Goal: Task Accomplishment & Management: Complete application form

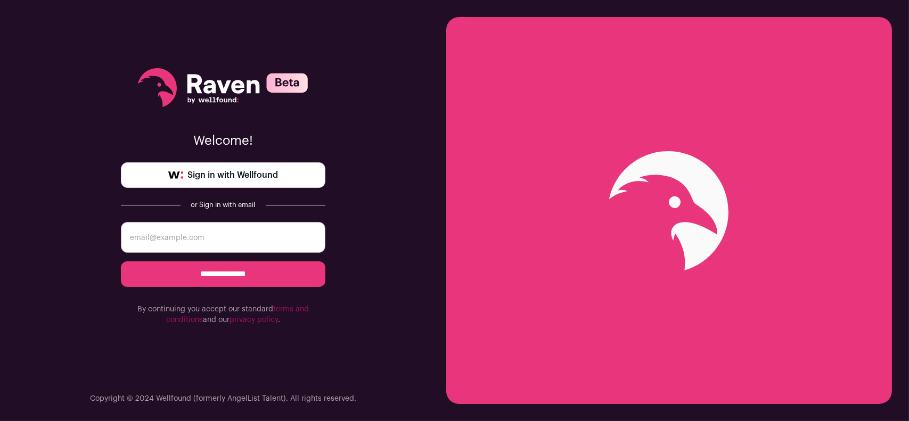
click at [226, 238] on input "email" at bounding box center [223, 237] width 205 height 31
type input "[EMAIL_ADDRESS][DOMAIN_NAME]"
click at [219, 267] on input "**********" at bounding box center [223, 275] width 205 height 26
click at [194, 234] on input "email" at bounding box center [223, 237] width 205 height 31
type input "[EMAIL_ADDRESS][DOMAIN_NAME]"
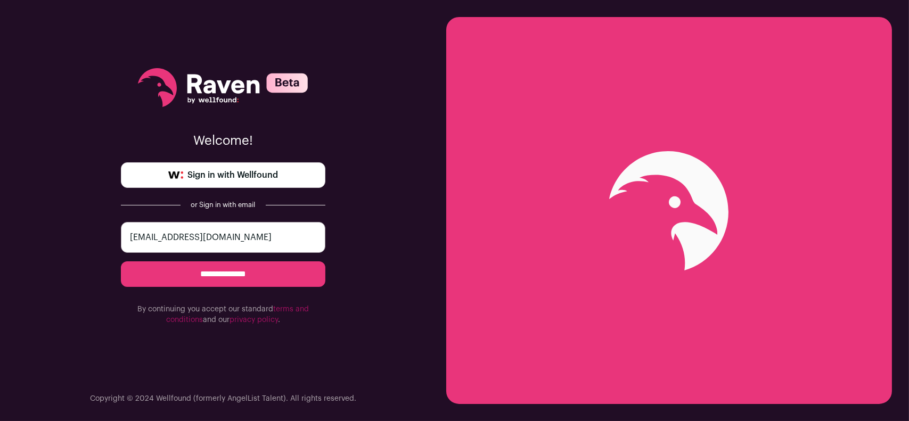
click at [202, 276] on input "**********" at bounding box center [223, 275] width 205 height 26
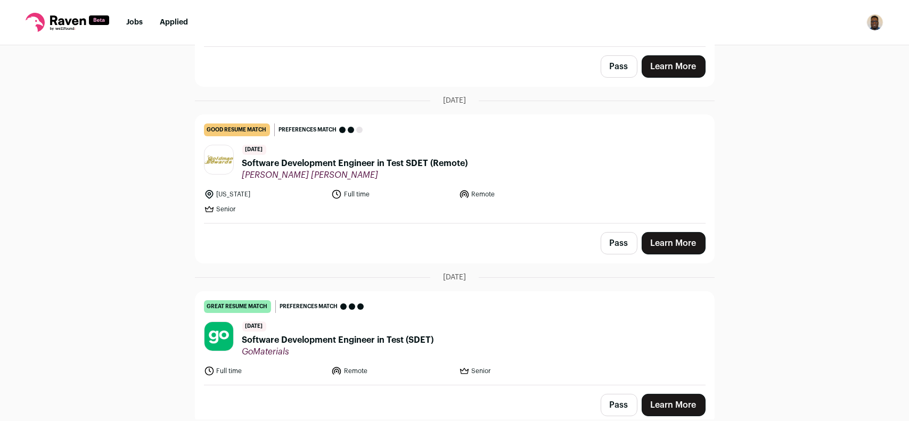
scroll to position [219, 0]
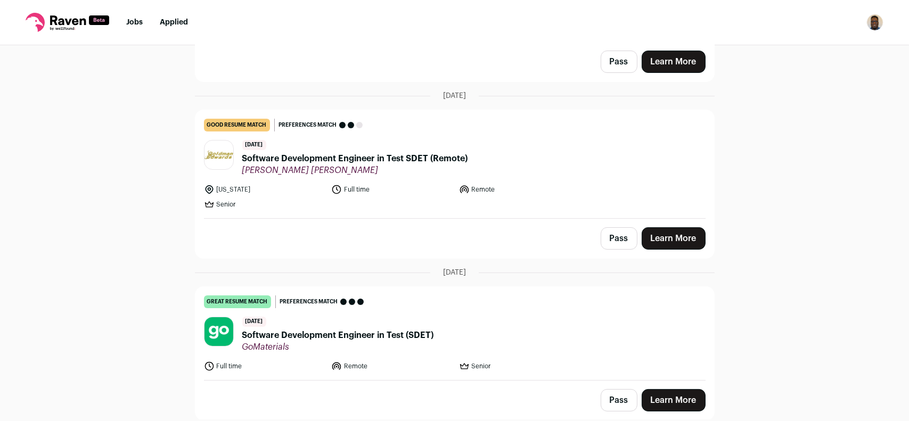
click at [669, 396] on link "Learn More" at bounding box center [674, 400] width 64 height 22
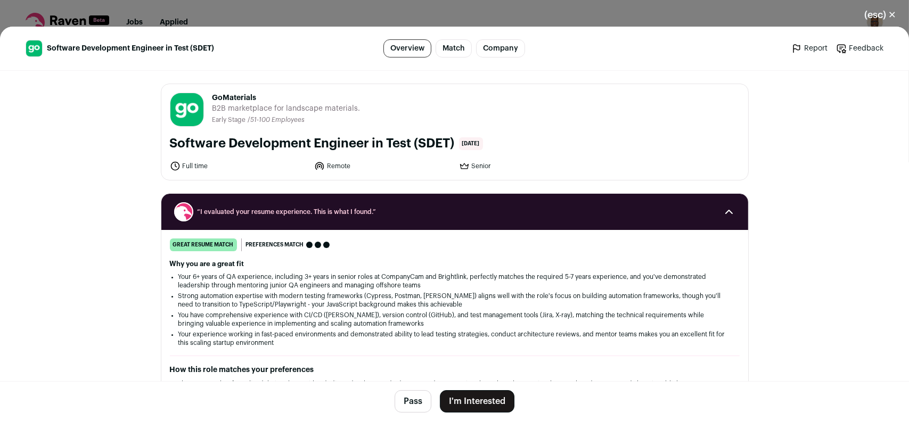
click at [487, 403] on button "I'm Interested" at bounding box center [477, 401] width 75 height 22
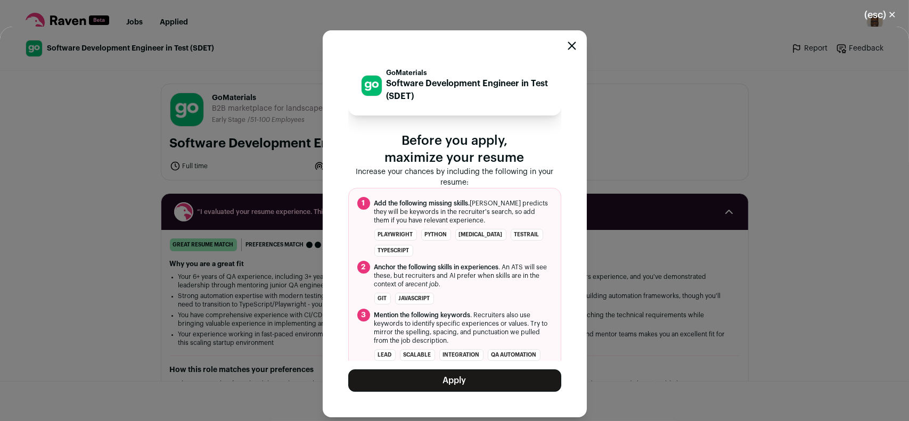
click at [457, 386] on button "Apply" at bounding box center [454, 381] width 213 height 22
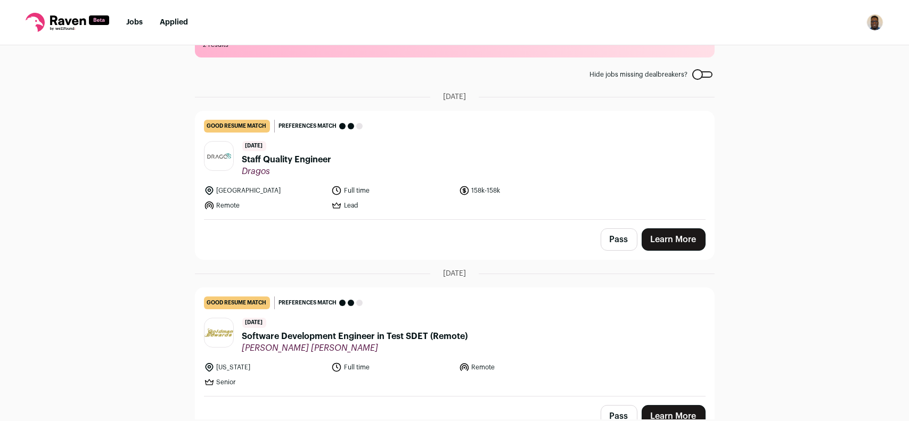
scroll to position [58, 0]
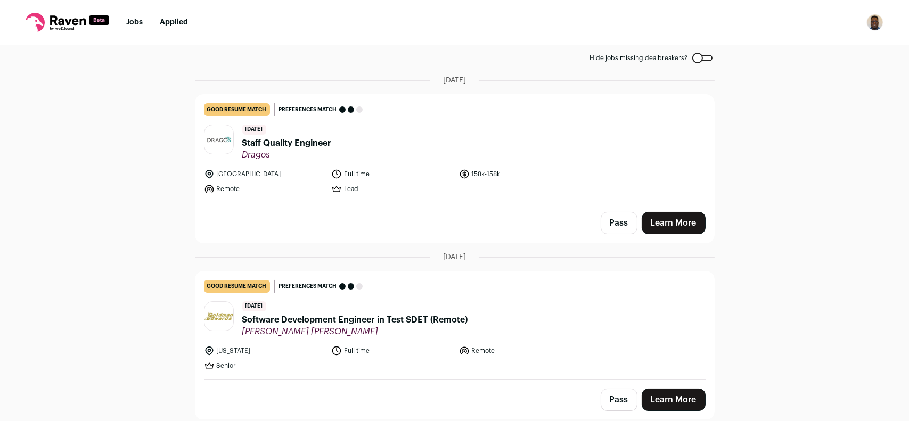
click at [179, 21] on link "Applied" at bounding box center [174, 22] width 28 height 7
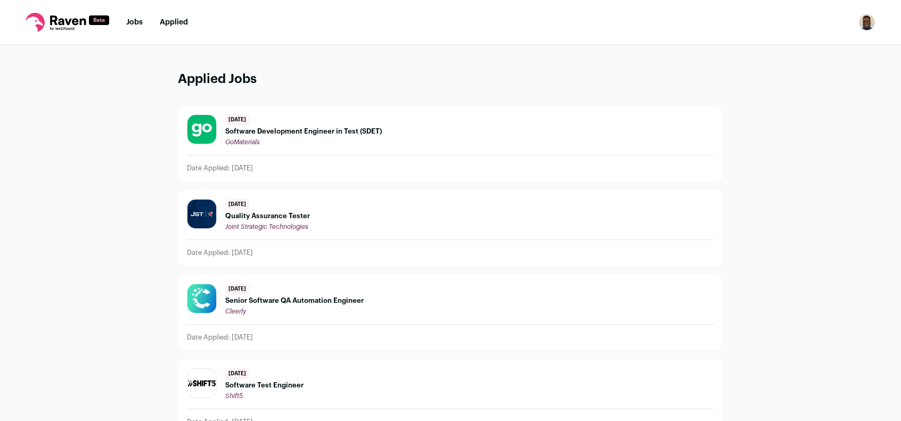
click at [324, 132] on span "Software Development Engineer in Test (SDET)" at bounding box center [303, 131] width 157 height 9
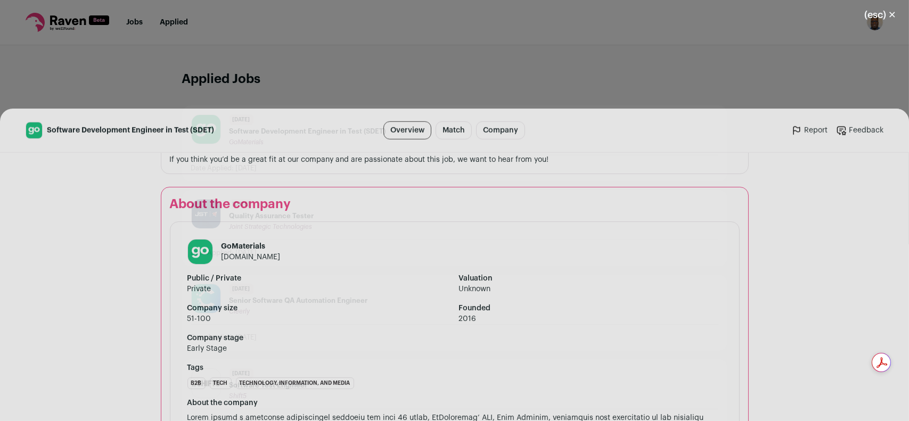
scroll to position [1267, 0]
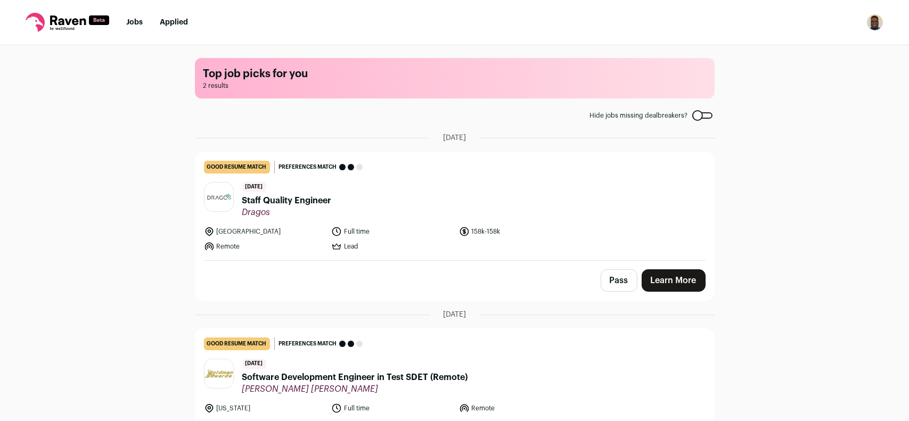
drag, startPoint x: 492, startPoint y: 183, endPoint x: 501, endPoint y: 182, distance: 8.5
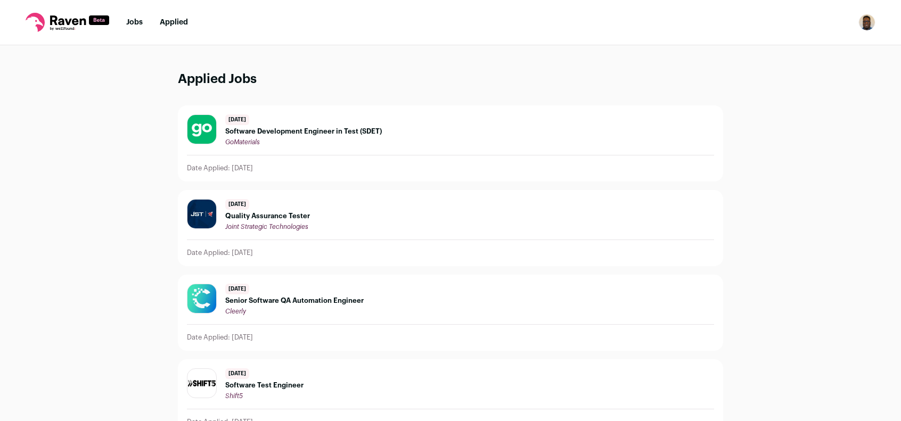
click at [309, 132] on span "Software Development Engineer in Test (SDET)" at bounding box center [303, 131] width 157 height 9
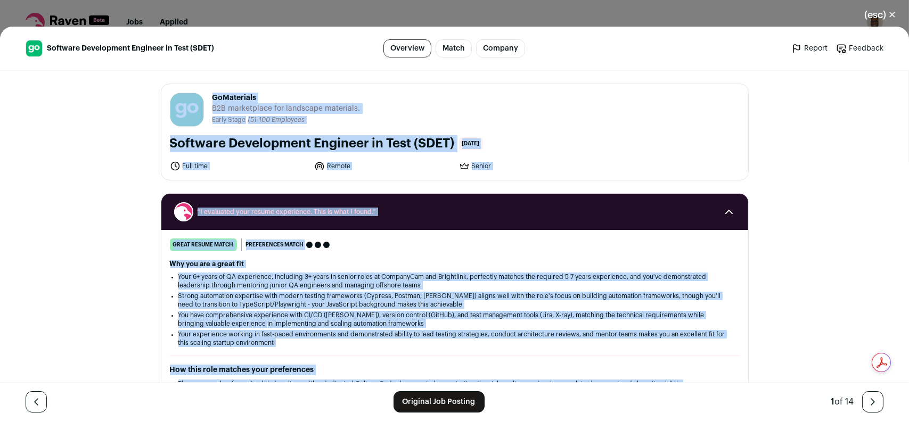
drag, startPoint x: 559, startPoint y: 243, endPoint x: 161, endPoint y: 109, distance: 420.2
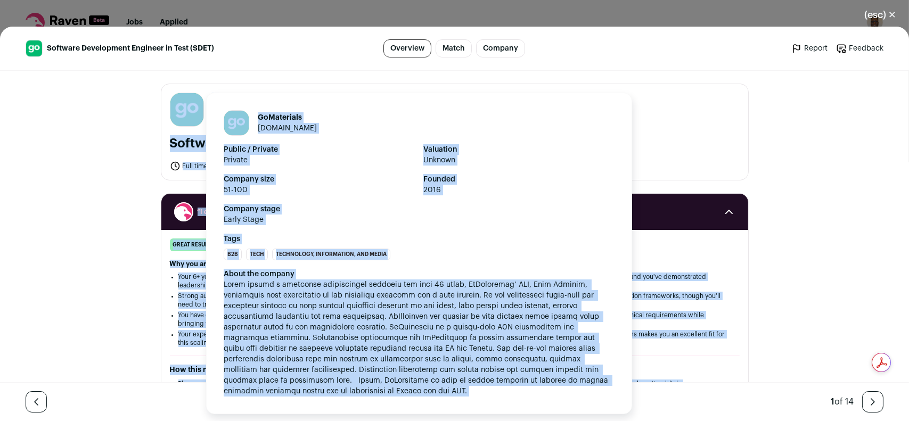
copy div "GoMaterials [DOMAIN_NAME] Public / Private Private Valuation Unknown Company si…"
